Goal: Obtain resource: Obtain resource

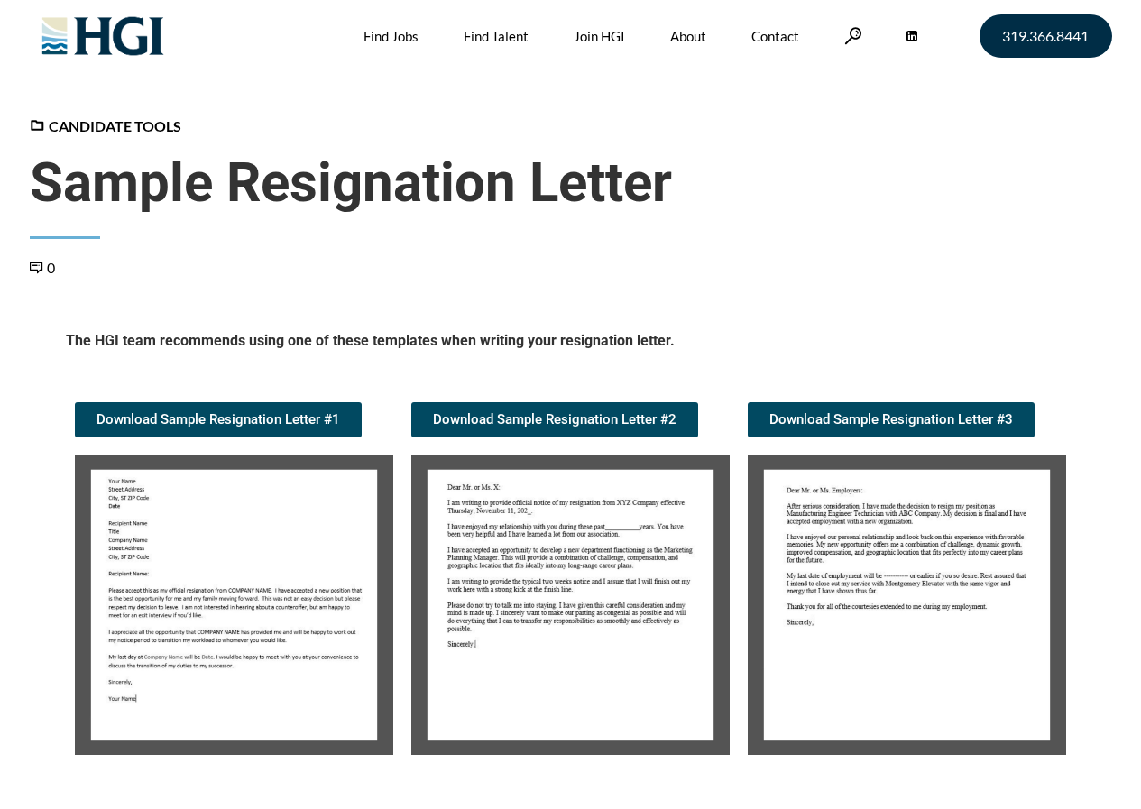
click at [180, 526] on img at bounding box center [234, 604] width 318 height 299
